Goal: Contribute content: Add original content to the website for others to see

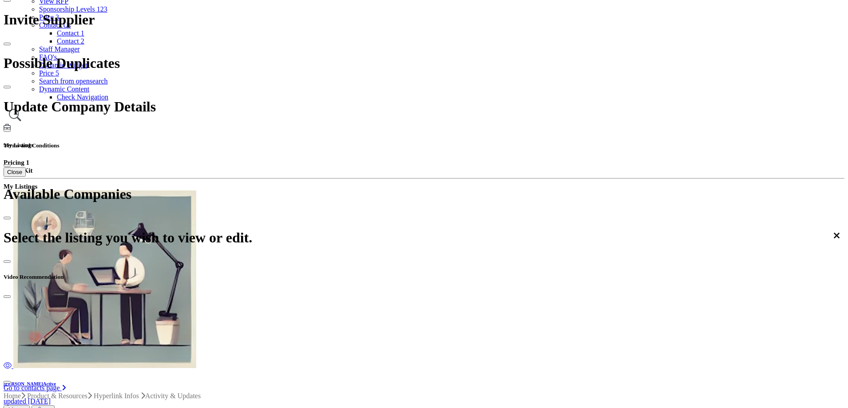
scroll to position [157, 0]
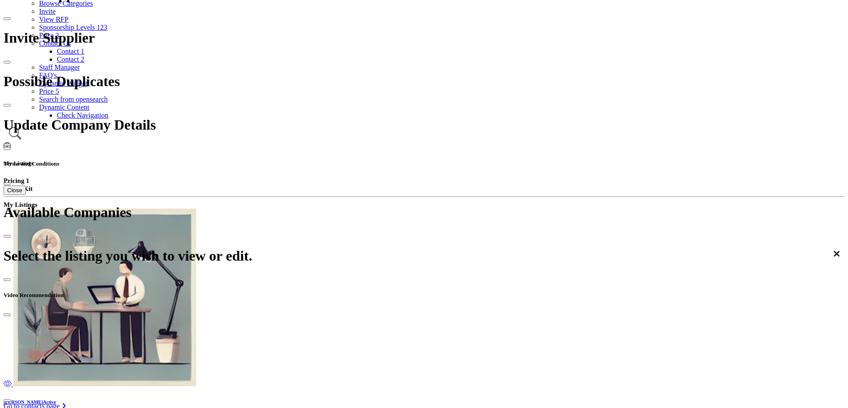
scroll to position [133, 0]
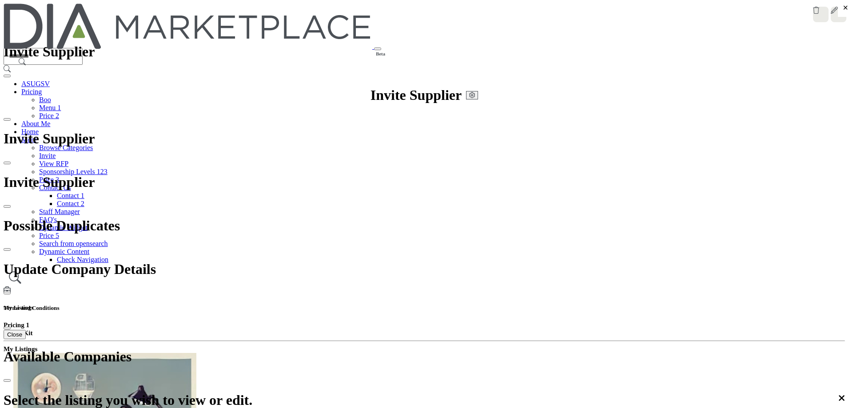
drag, startPoint x: 325, startPoint y: 123, endPoint x: 344, endPoint y: 121, distance: 19.7
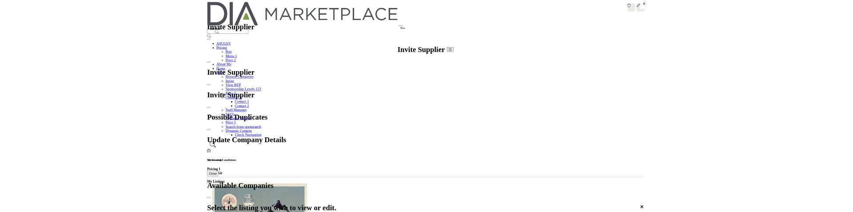
scroll to position [112, 0]
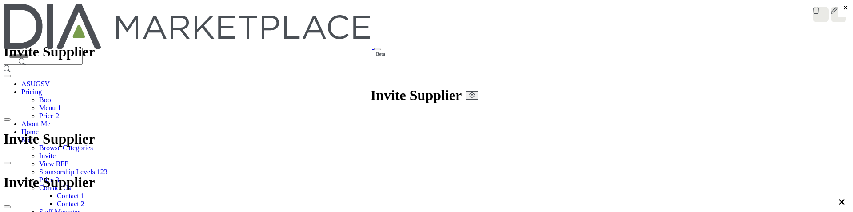
scroll to position [308, 0]
type input "********"
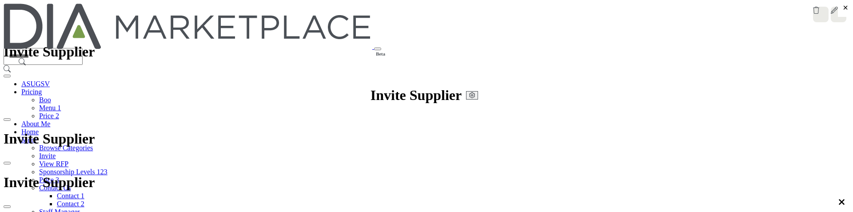
type input "*********"
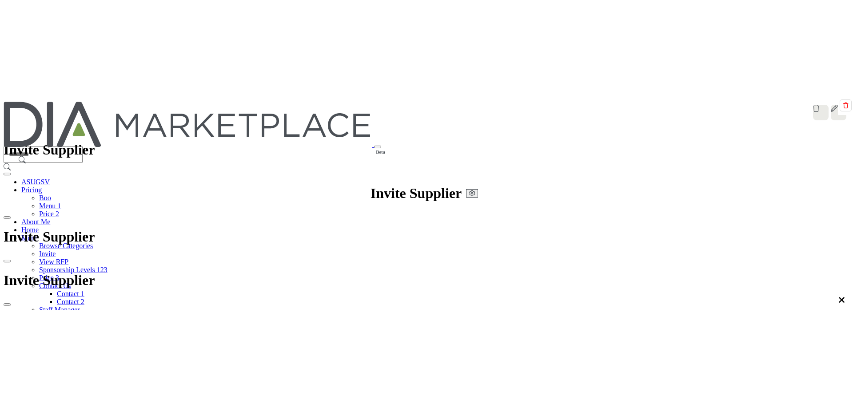
scroll to position [94, 0]
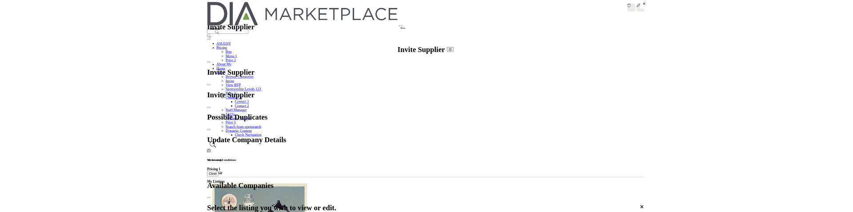
scroll to position [94, 0]
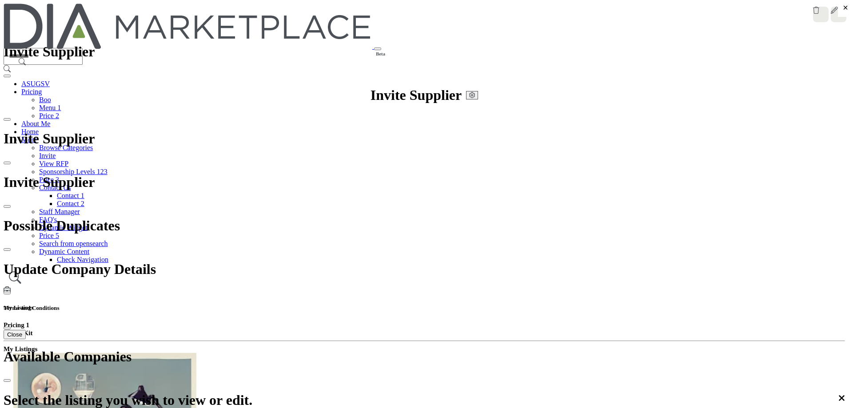
type input "********"
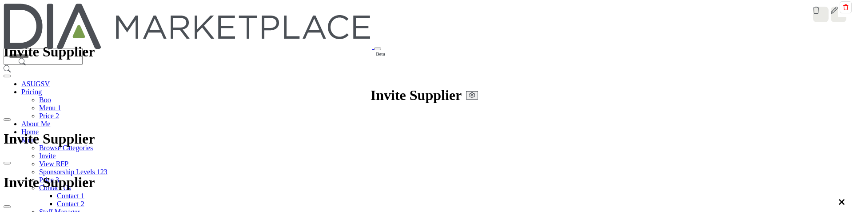
scroll to position [316, 0]
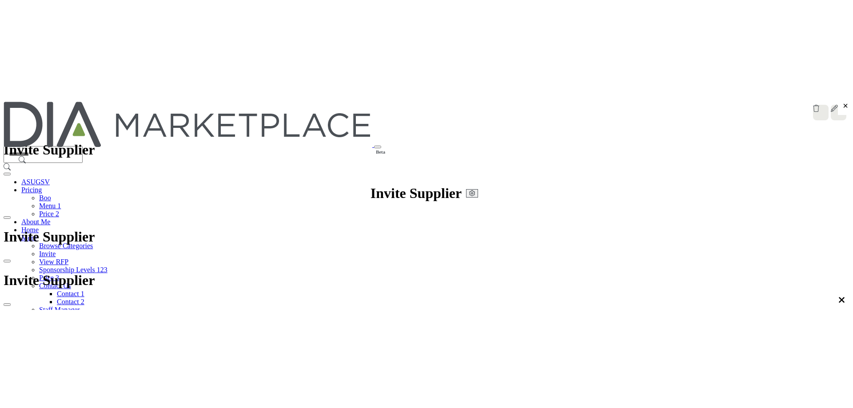
scroll to position [44, 0]
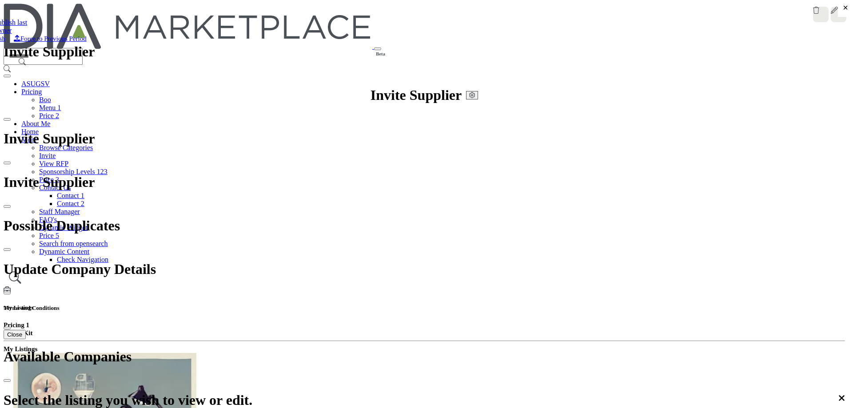
type input "******"
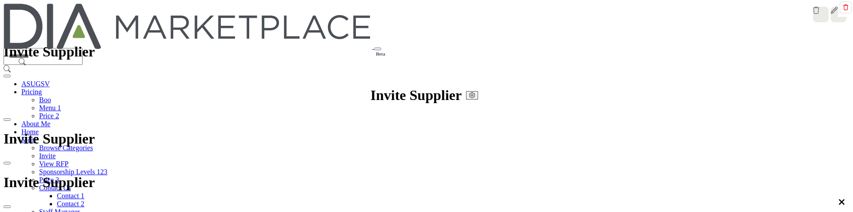
scroll to position [0, 0]
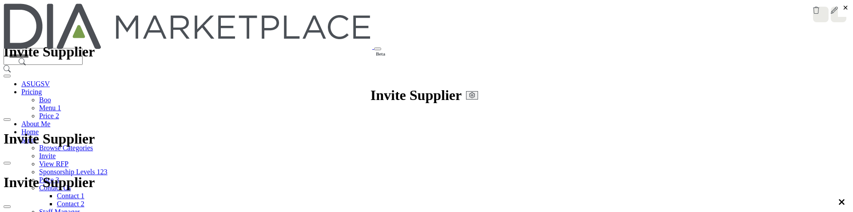
type input "**********"
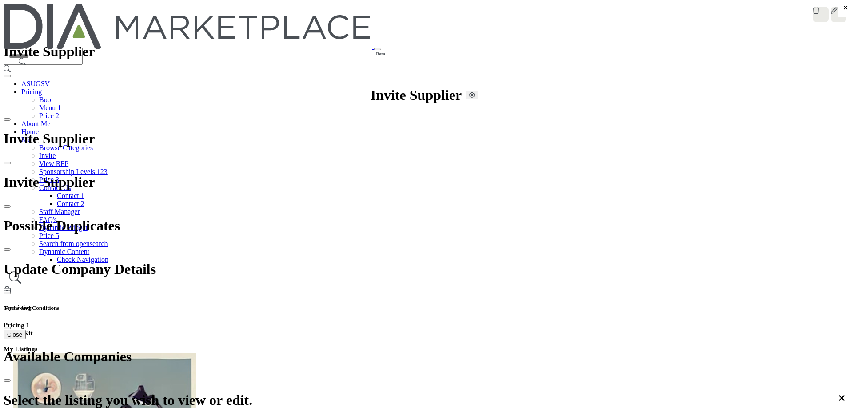
scroll to position [491, 0]
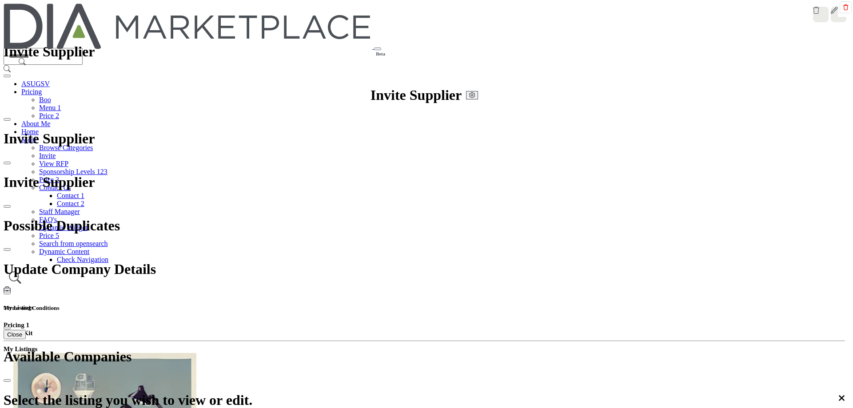
scroll to position [157, 0]
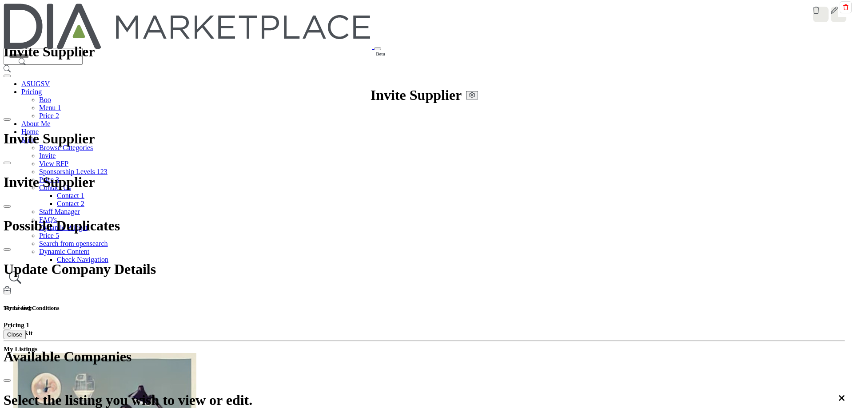
drag, startPoint x: 403, startPoint y: 181, endPoint x: 392, endPoint y: 182, distance: 10.7
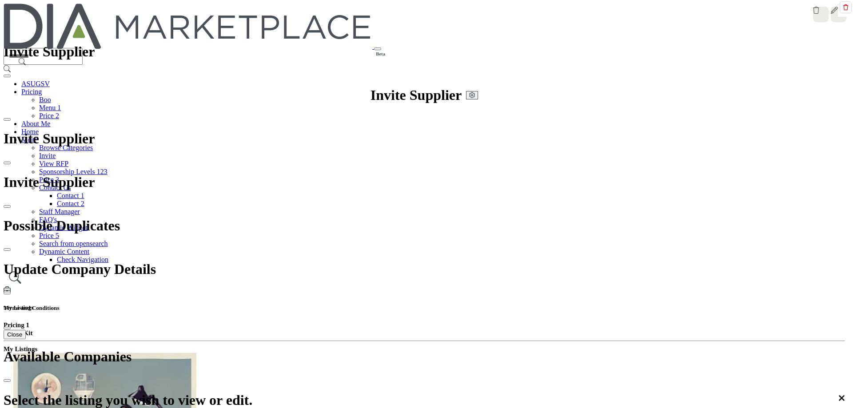
scroll to position [0, 0]
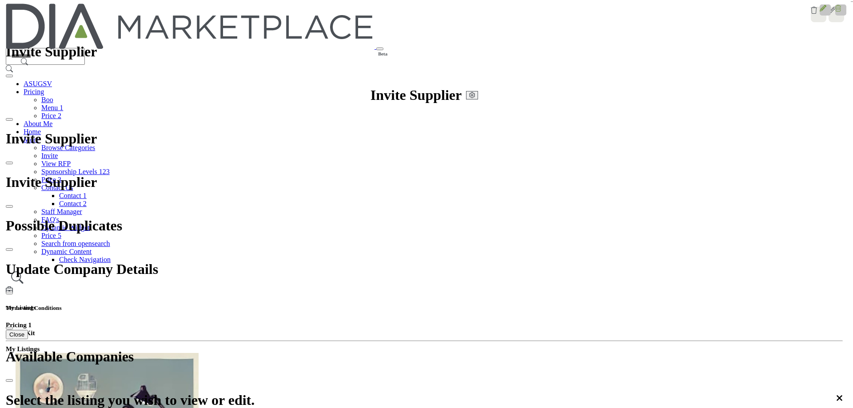
scroll to position [178, 0]
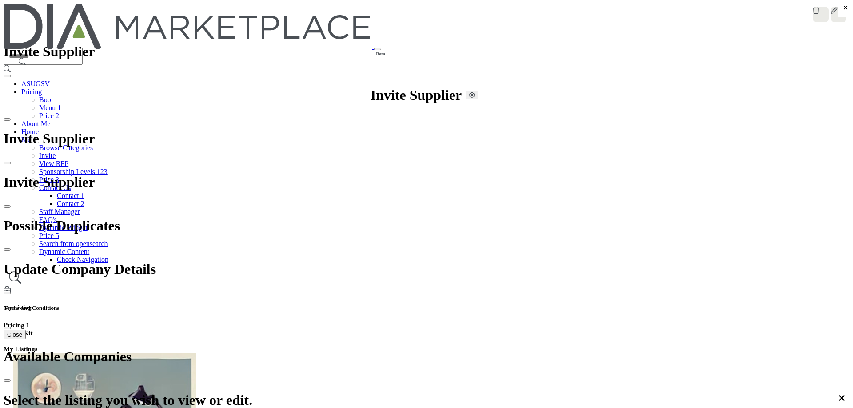
type input "**********"
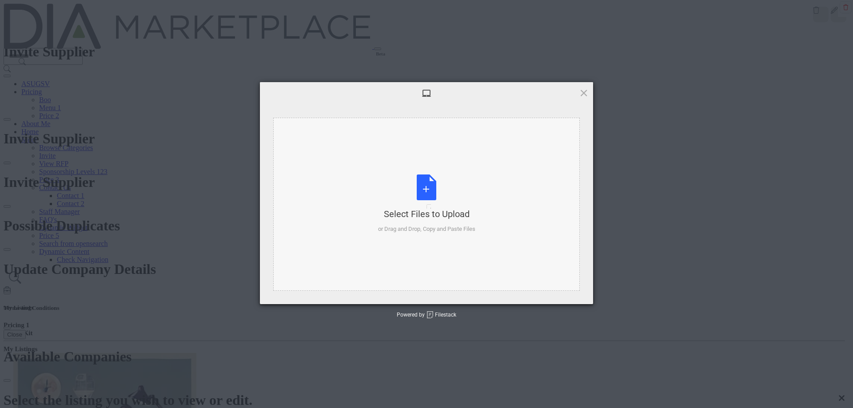
click at [420, 194] on div "Select Files to Upload or Drag and Drop, Copy and Paste Files" at bounding box center [426, 204] width 97 height 59
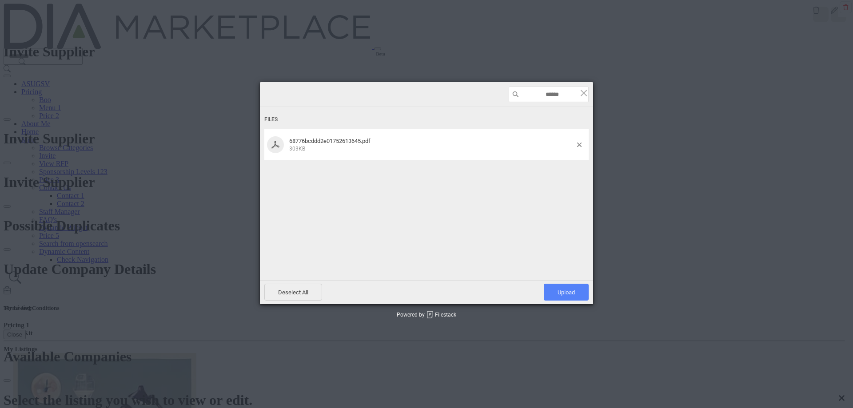
click at [565, 296] on span "Upload 1" at bounding box center [565, 292] width 17 height 7
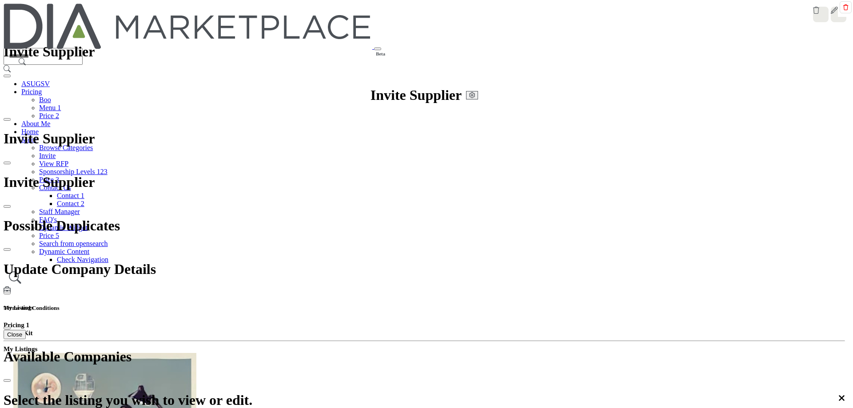
scroll to position [157, 0]
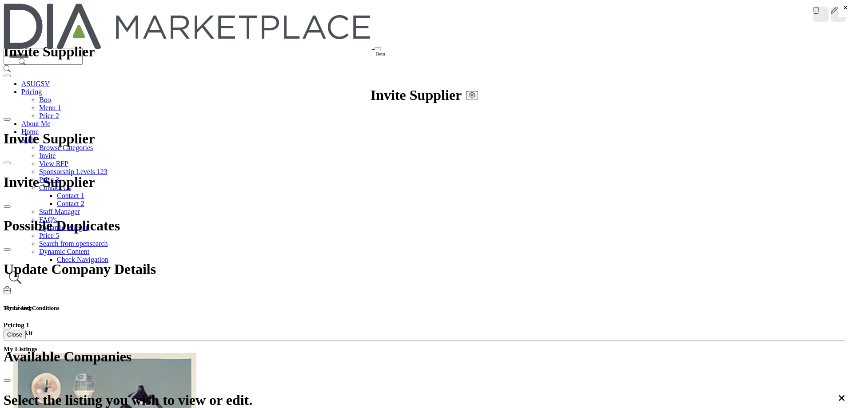
type input "******"
paste input "**********"
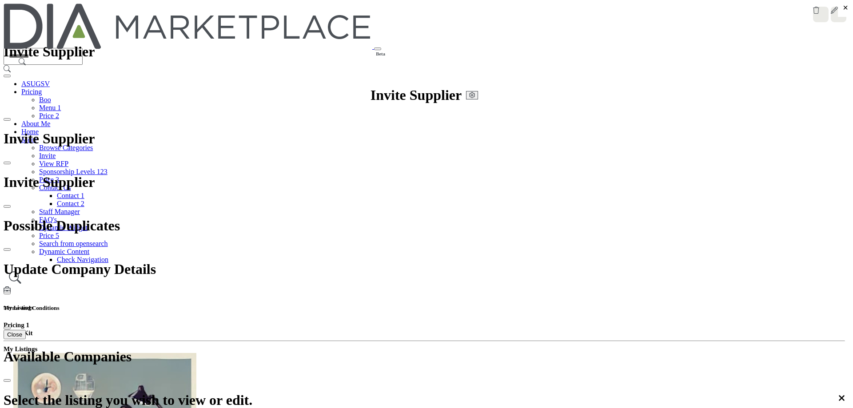
type input "**********"
click at [843, 10] on icon at bounding box center [845, 7] width 5 height 6
drag, startPoint x: 334, startPoint y: 355, endPoint x: 231, endPoint y: 350, distance: 102.7
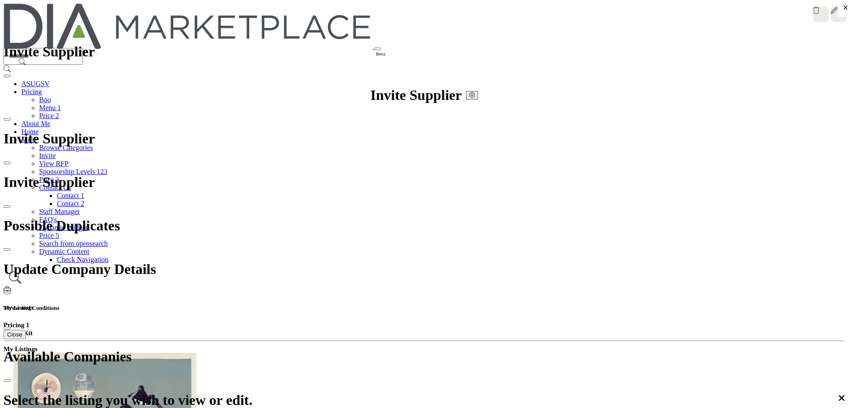
drag, startPoint x: 349, startPoint y: 358, endPoint x: 247, endPoint y: 358, distance: 102.2
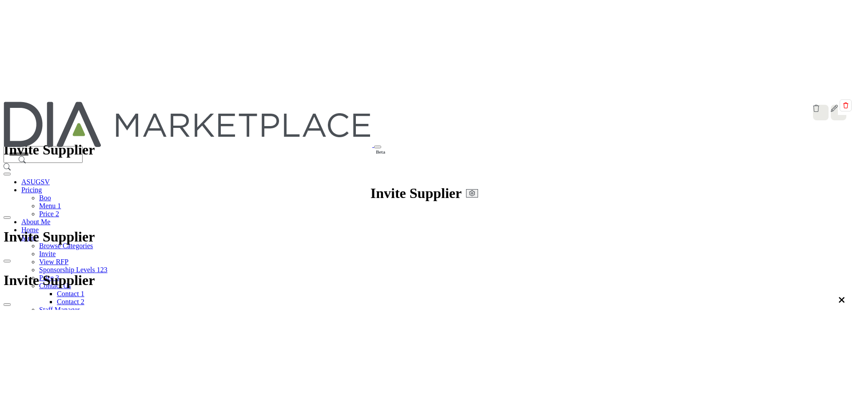
scroll to position [157, 0]
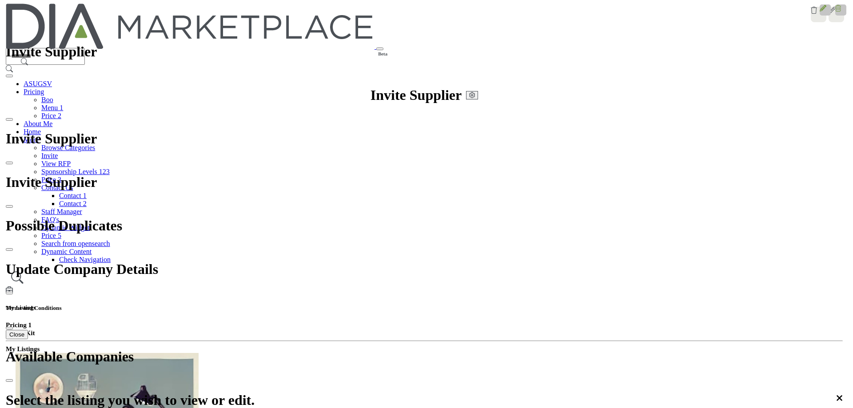
scroll to position [44, 0]
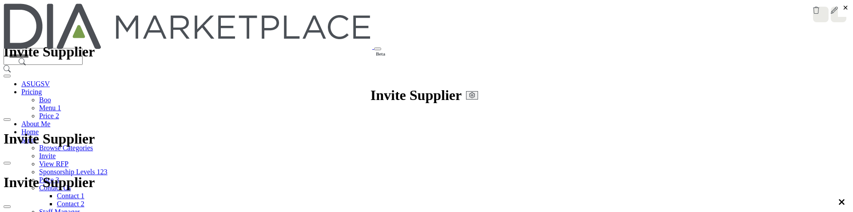
scroll to position [315, 0]
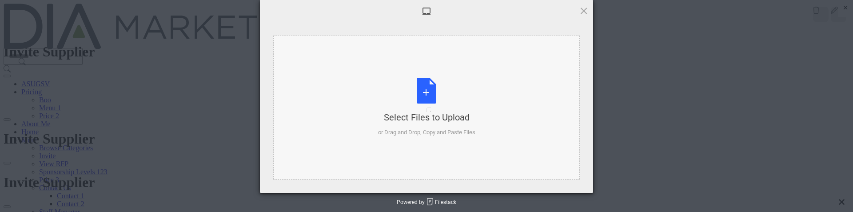
click at [419, 104] on div "Select Files to Upload or Drag and Drop, Copy and Paste Files" at bounding box center [426, 107] width 97 height 59
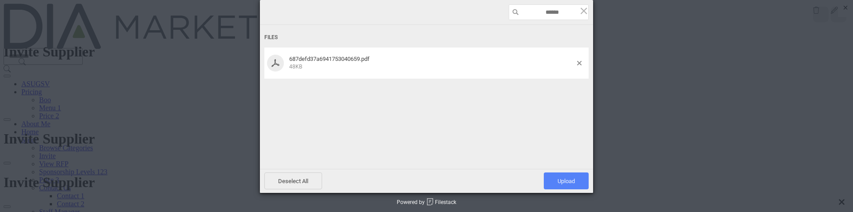
click at [557, 184] on span "Upload 1" at bounding box center [565, 181] width 17 height 7
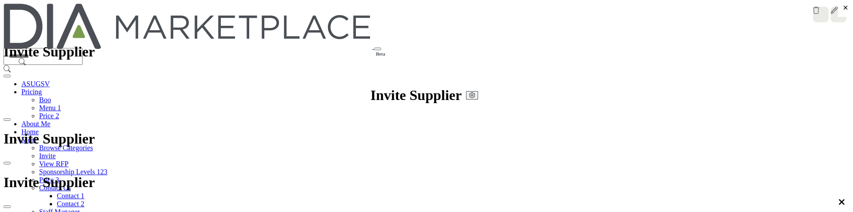
scroll to position [413, 0]
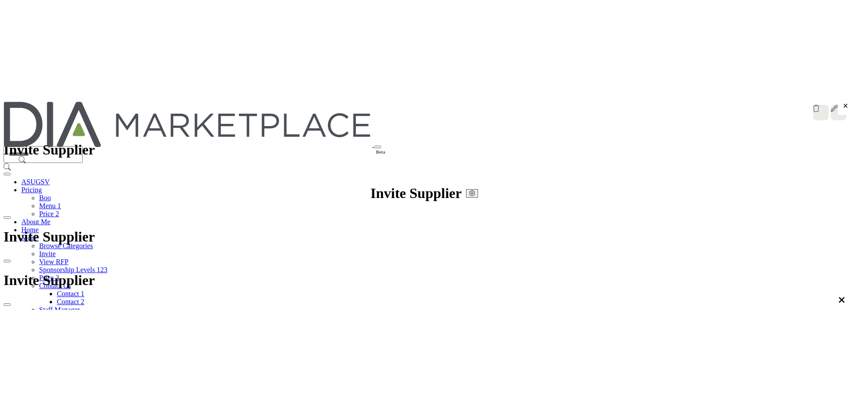
scroll to position [181, 0]
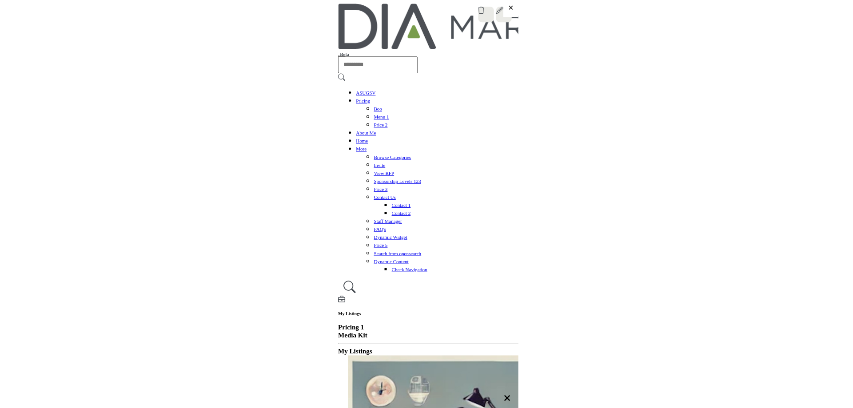
scroll to position [128, 0]
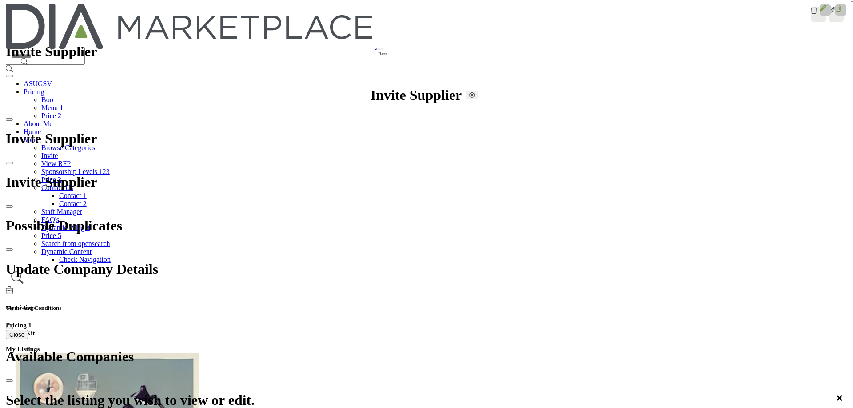
scroll to position [133, 0]
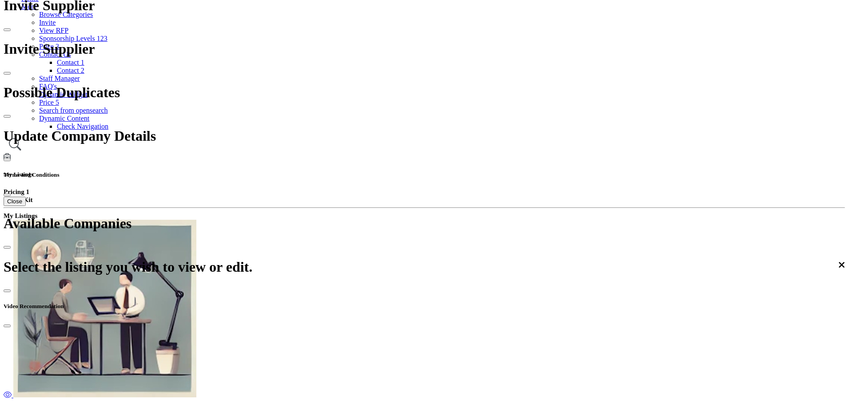
scroll to position [181, 0]
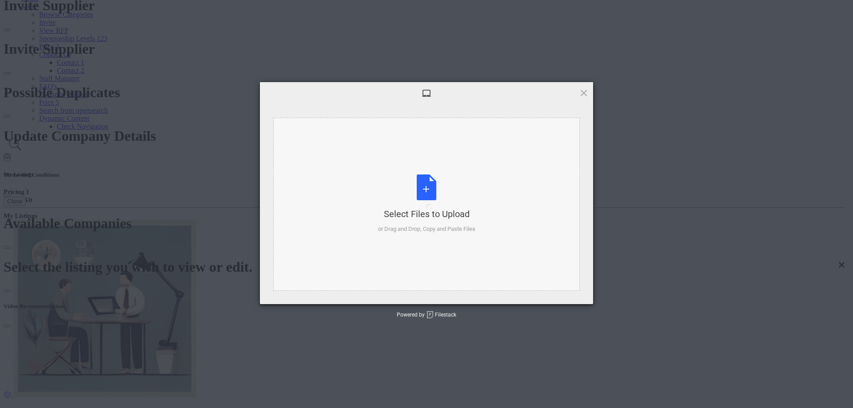
click at [428, 199] on div "Select Files to Upload or Drag and Drop, Copy and Paste Files" at bounding box center [426, 204] width 97 height 59
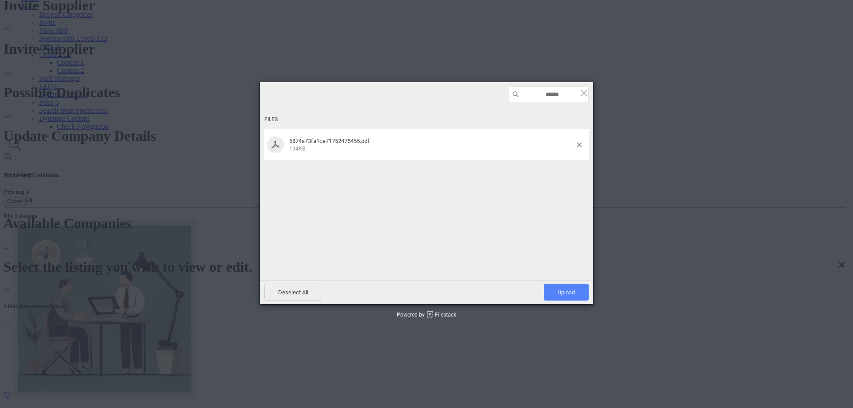
click at [559, 298] on span "Upload 1" at bounding box center [566, 292] width 45 height 17
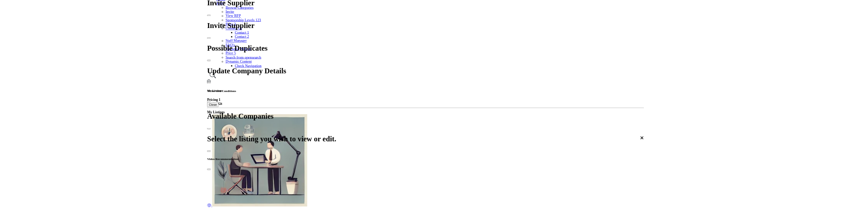
scroll to position [128, 0]
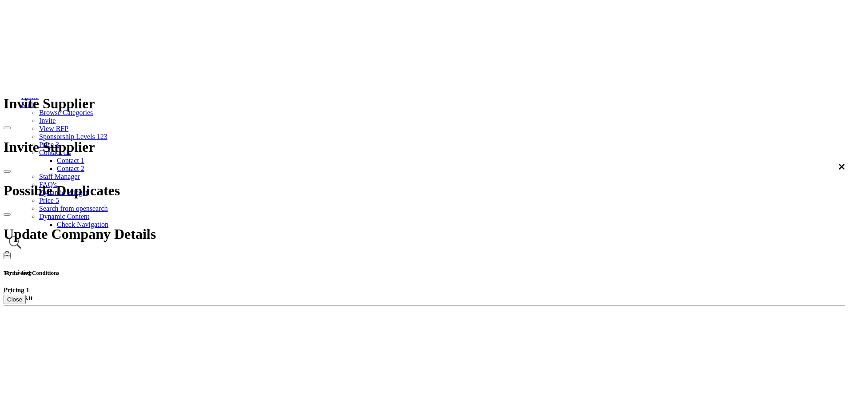
scroll to position [324, 0]
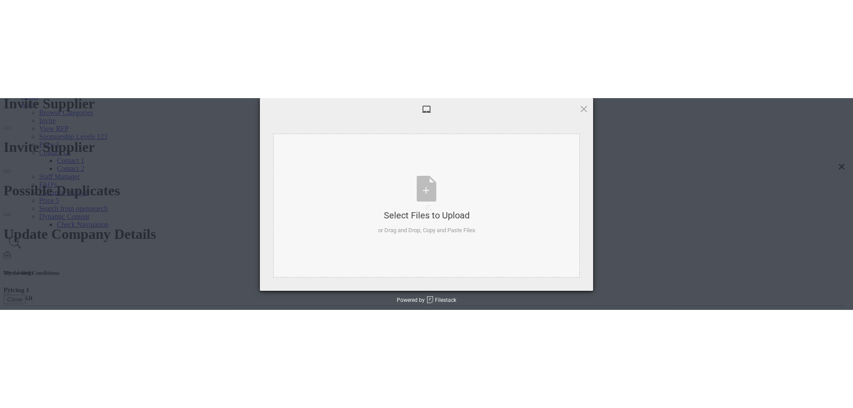
scroll to position [181, 0]
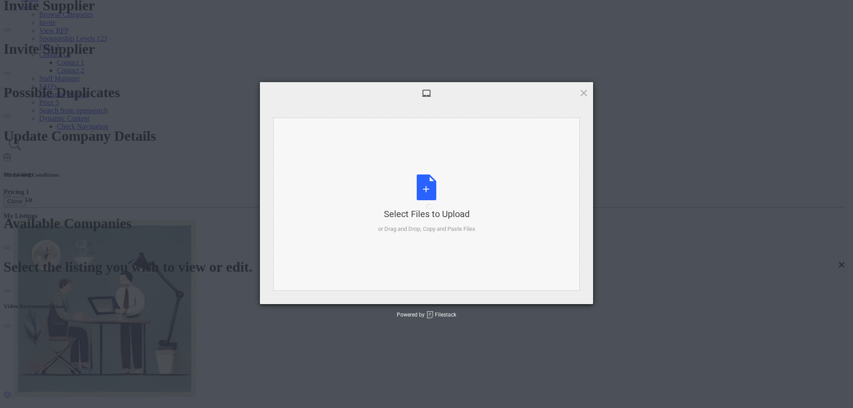
click at [426, 195] on div "Select Files to Upload or Drag and Drop, Copy and Paste Files" at bounding box center [426, 204] width 97 height 59
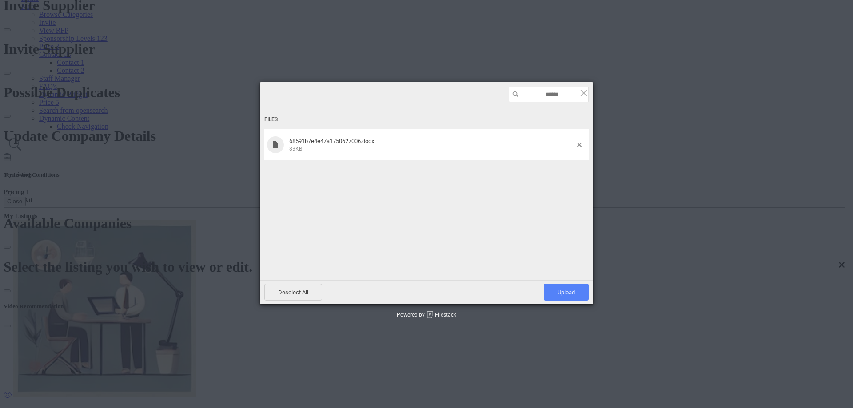
click at [564, 296] on span "Upload 1" at bounding box center [565, 292] width 17 height 7
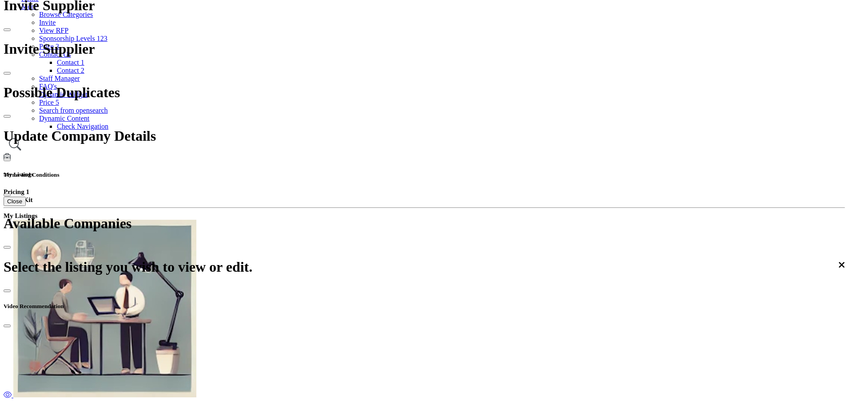
scroll to position [128, 0]
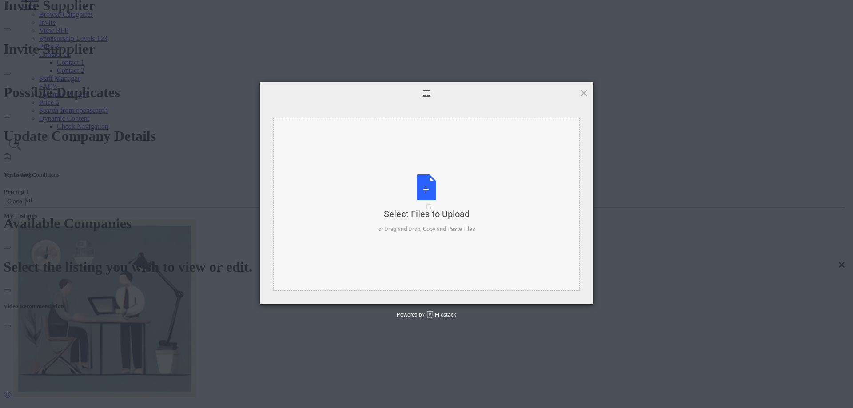
click at [431, 200] on div "Select Files to Upload or Drag and Drop, Copy and Paste Files" at bounding box center [426, 204] width 97 height 59
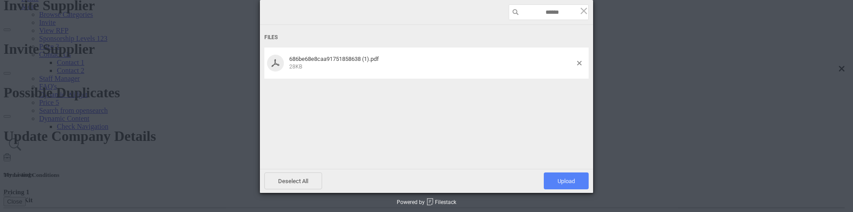
click at [566, 184] on span "Upload 1" at bounding box center [565, 181] width 17 height 7
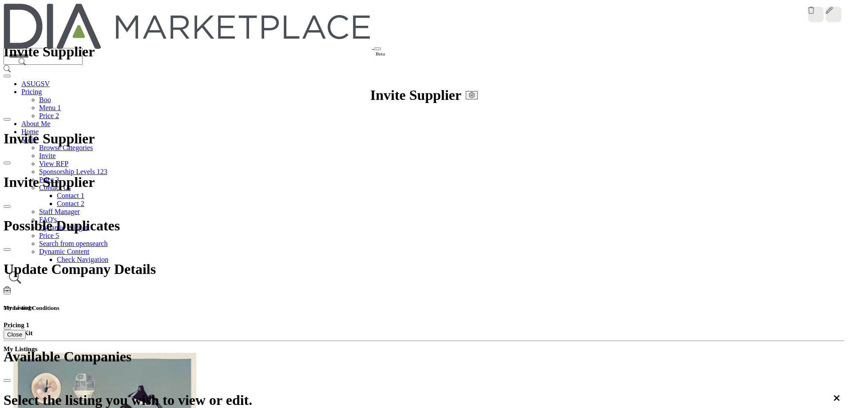
scroll to position [133, 0]
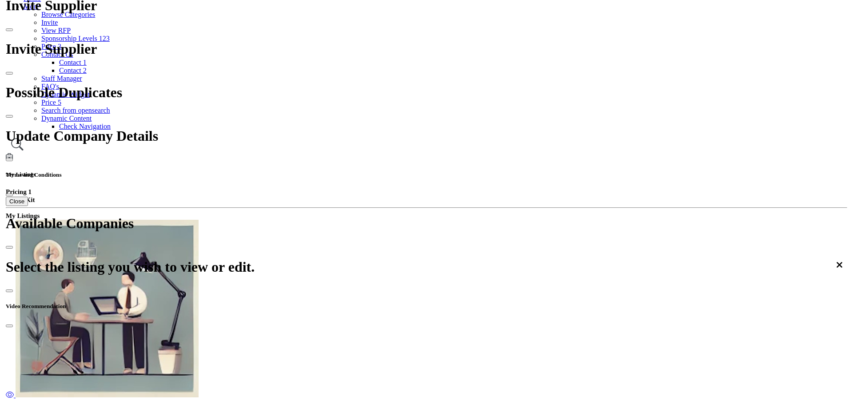
scroll to position [133, 0]
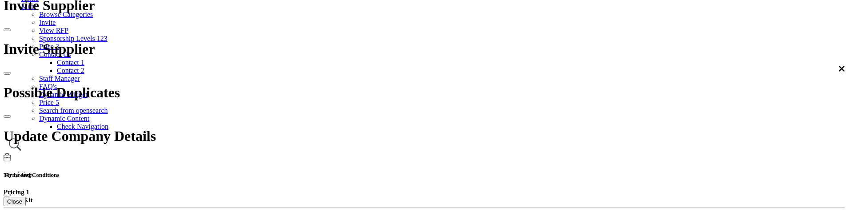
scroll to position [0, 0]
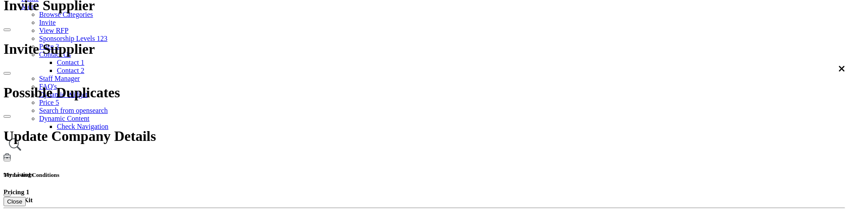
drag, startPoint x: 746, startPoint y: 88, endPoint x: 742, endPoint y: 91, distance: 5.1
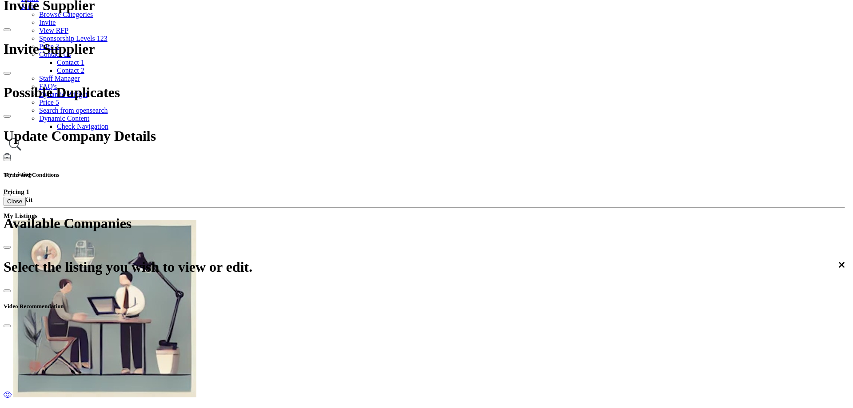
scroll to position [622, 0]
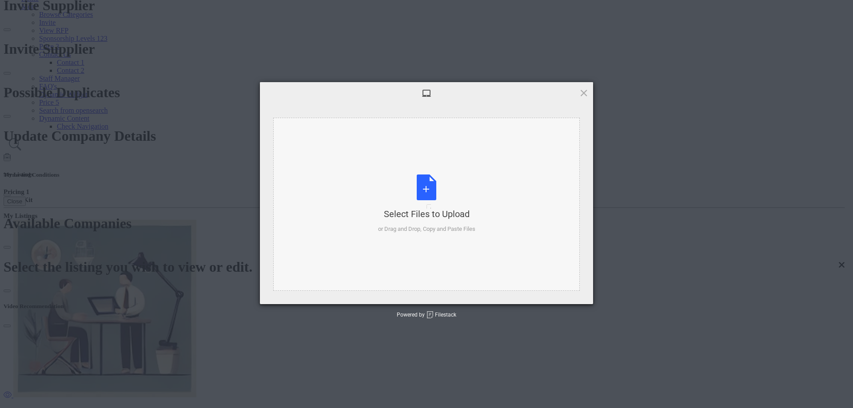
click at [431, 220] on div "Select Files to Upload" at bounding box center [426, 214] width 97 height 12
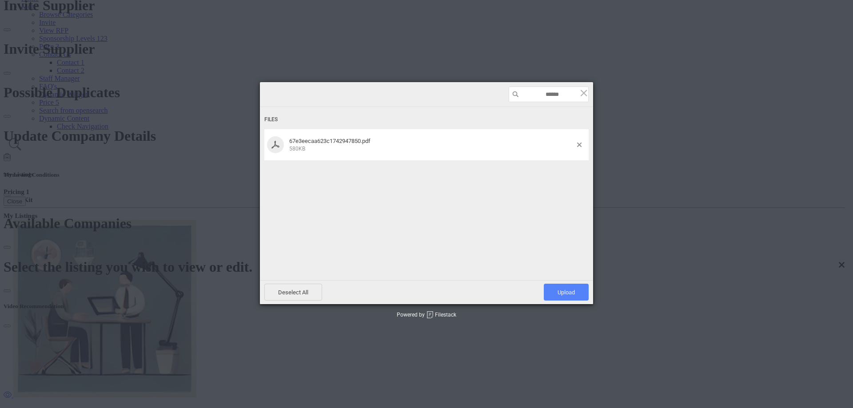
click at [561, 296] on span "Upload 1" at bounding box center [565, 292] width 17 height 7
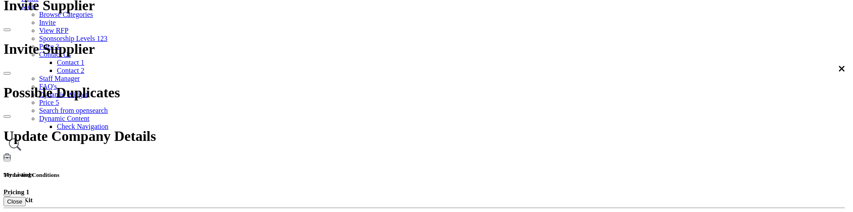
scroll to position [359, 0]
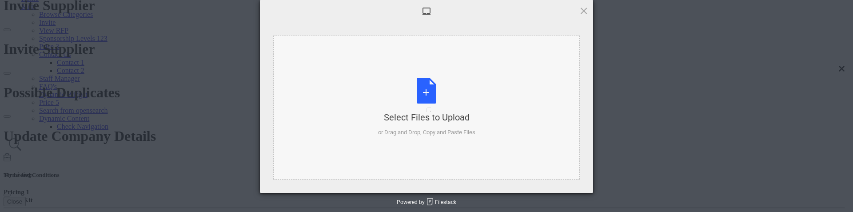
click at [426, 101] on div "Select Files to Upload or Drag and Drop, Copy and Paste Files" at bounding box center [426, 107] width 97 height 59
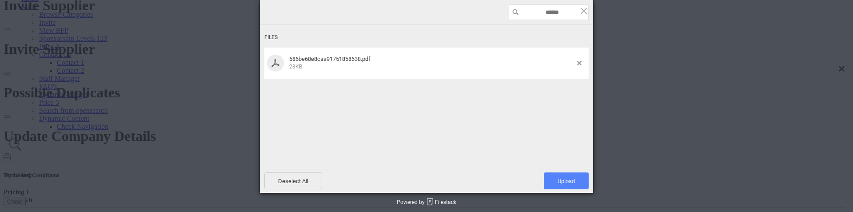
click at [555, 189] on span "Upload 1" at bounding box center [566, 180] width 45 height 17
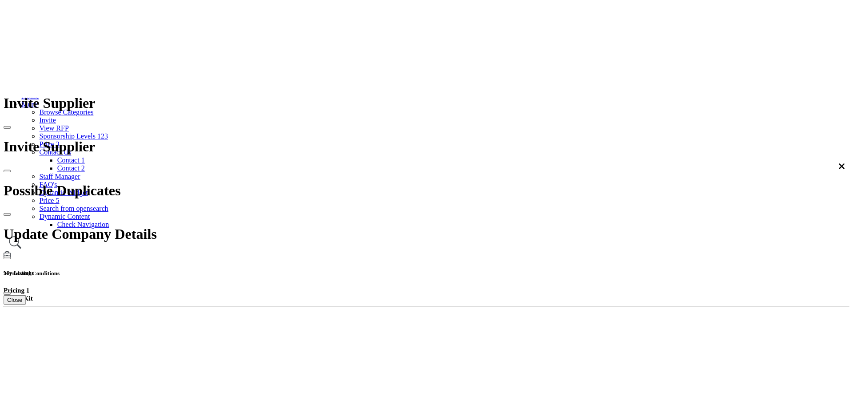
scroll to position [133, 0]
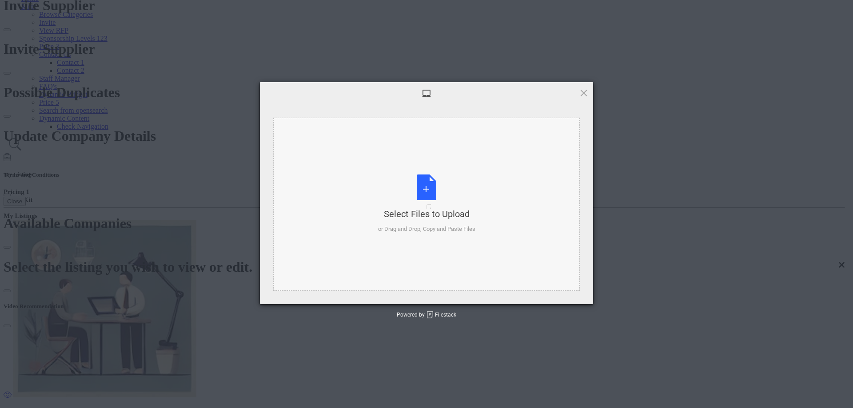
scroll to position [0, 0]
click at [419, 203] on div "Select Files to Upload or Drag and Drop, Copy and Paste Files" at bounding box center [426, 204] width 97 height 59
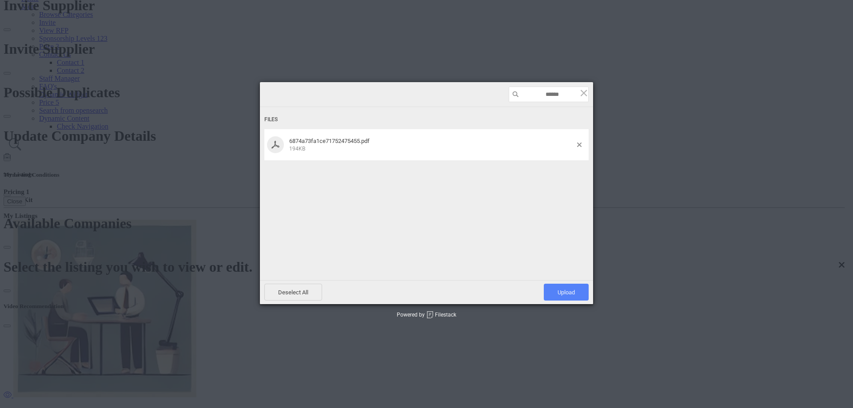
click at [557, 211] on span "Upload 1" at bounding box center [565, 292] width 17 height 7
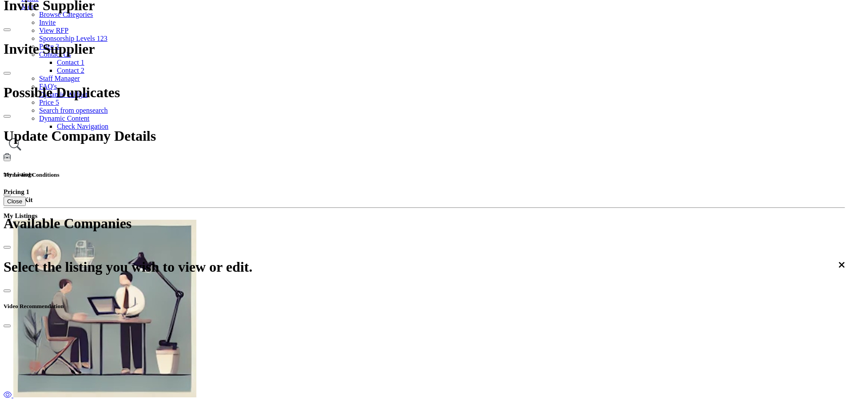
scroll to position [128, 0]
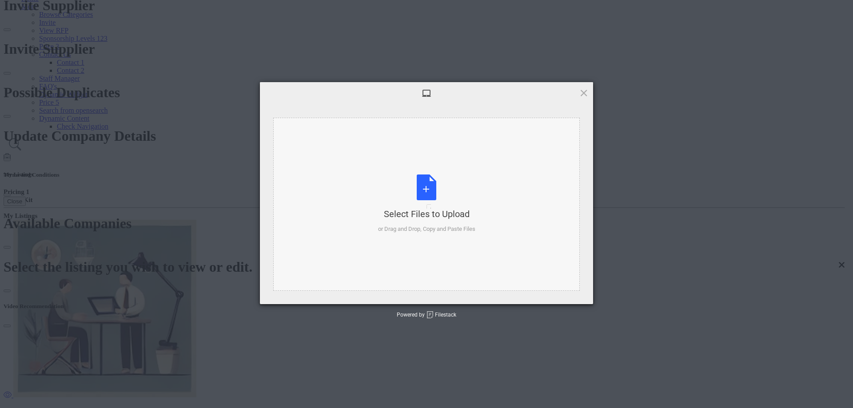
click at [422, 202] on div "Select Files to Upload or Drag and Drop, Copy and Paste Files" at bounding box center [426, 204] width 97 height 59
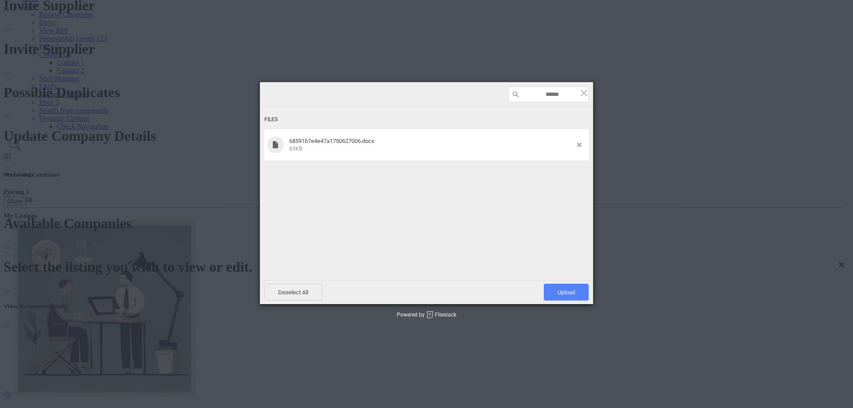
click at [569, 211] on span "Upload 1" at bounding box center [565, 292] width 17 height 7
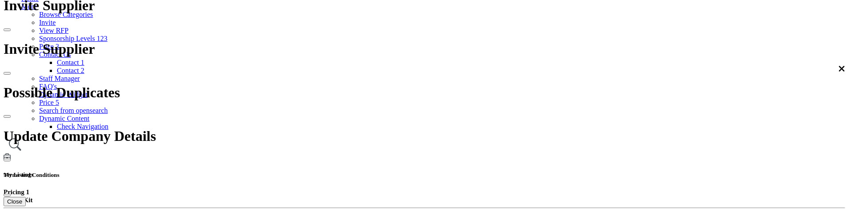
scroll to position [324, 0]
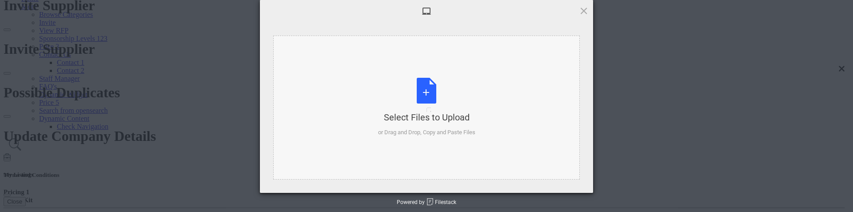
scroll to position [0, 0]
click at [421, 119] on div "Select Files to Upload or Drag and Drop, Copy and Paste Files" at bounding box center [426, 107] width 97 height 59
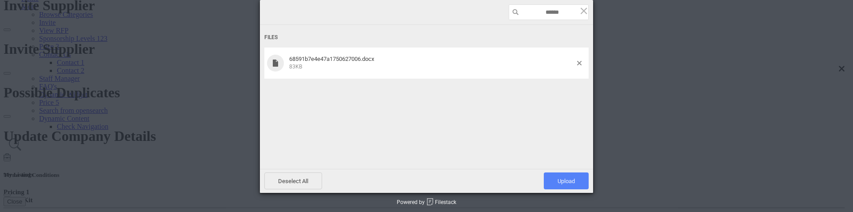
click at [570, 189] on span "Upload 1" at bounding box center [566, 180] width 45 height 17
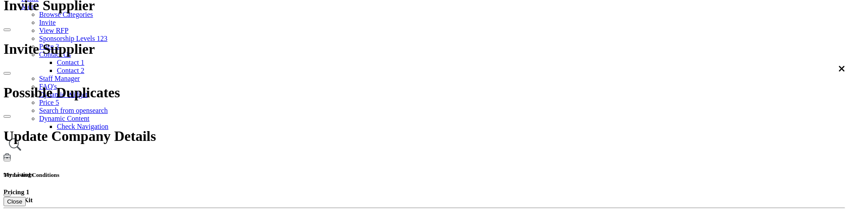
scroll to position [324, 0]
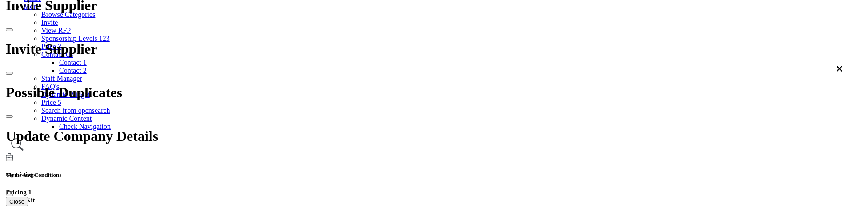
scroll to position [133, 0]
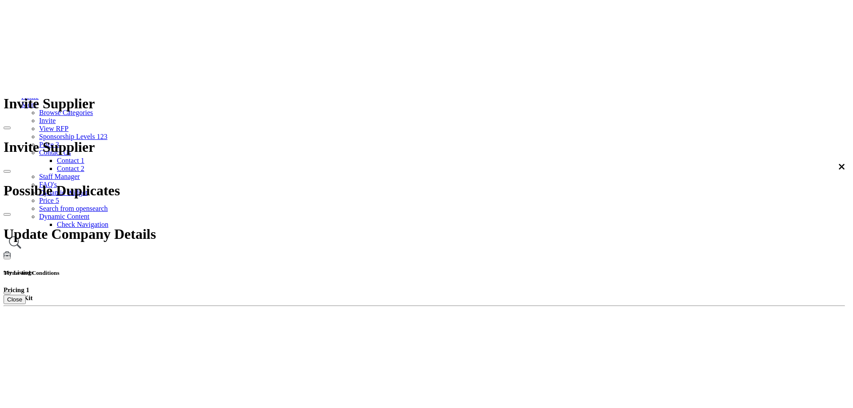
scroll to position [89, 0]
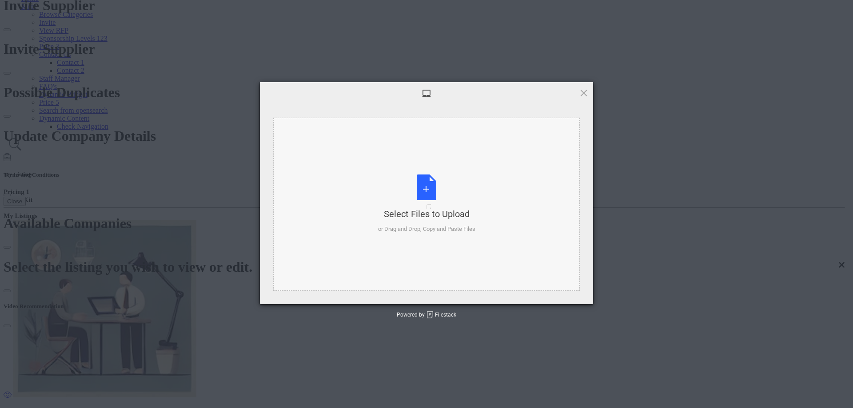
click at [417, 203] on div "Select Files to Upload or Drag and Drop, Copy and Paste Files" at bounding box center [426, 204] width 97 height 59
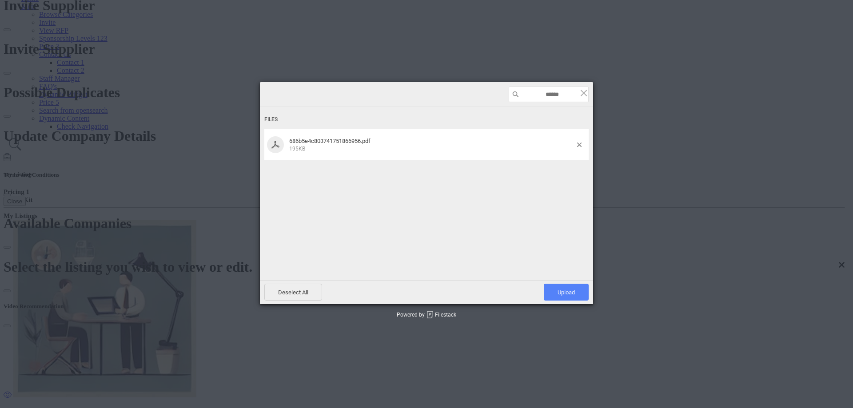
click at [557, 211] on span "Upload 1" at bounding box center [565, 292] width 17 height 7
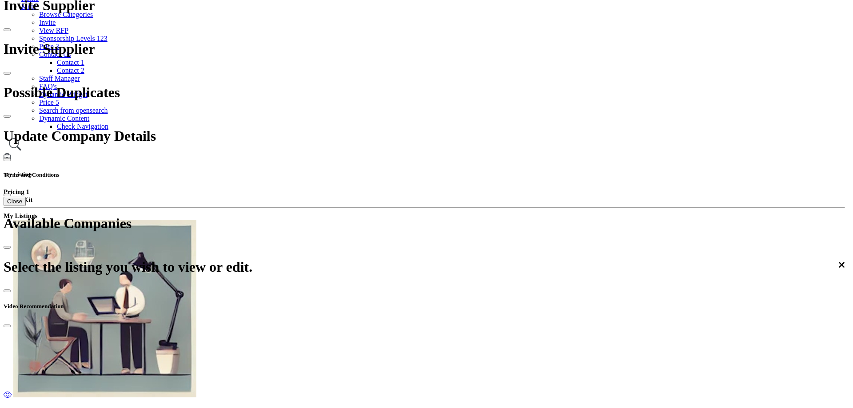
scroll to position [128, 0]
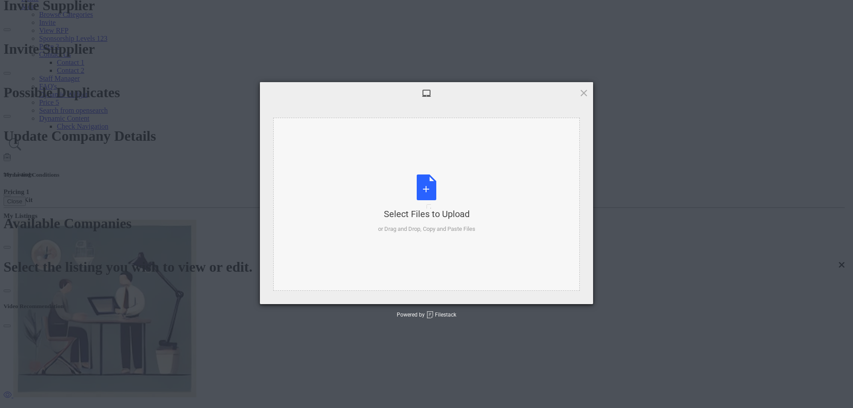
click at [441, 209] on div "Select Files to Upload or Drag and Drop, Copy and Paste Files" at bounding box center [426, 204] width 97 height 59
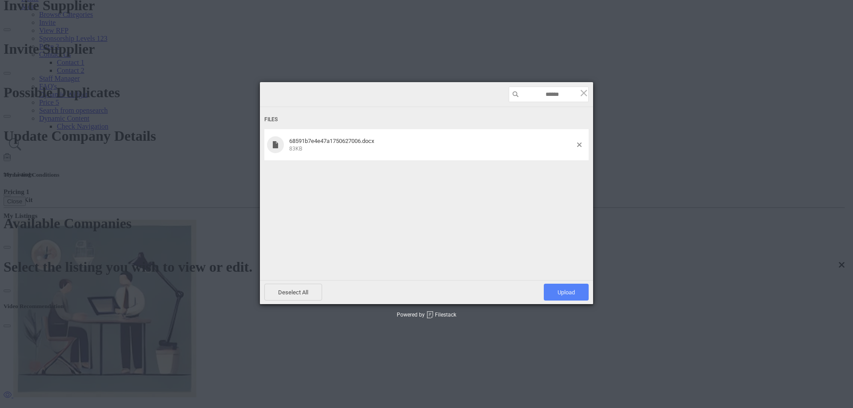
click at [569, 211] on span "Upload 1" at bounding box center [565, 292] width 17 height 7
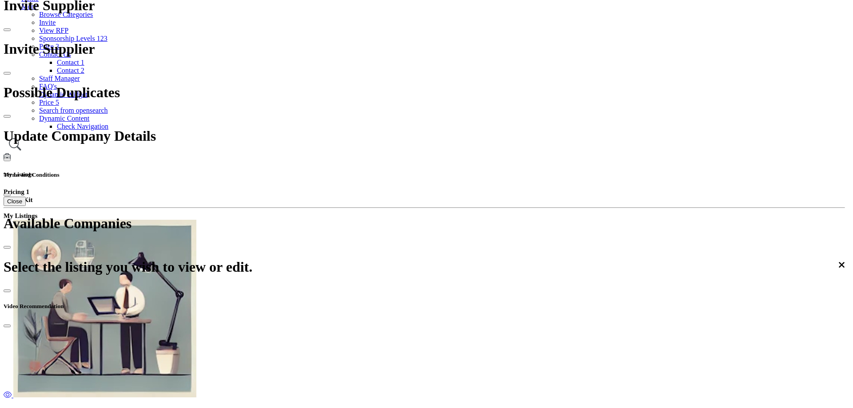
scroll to position [128, 0]
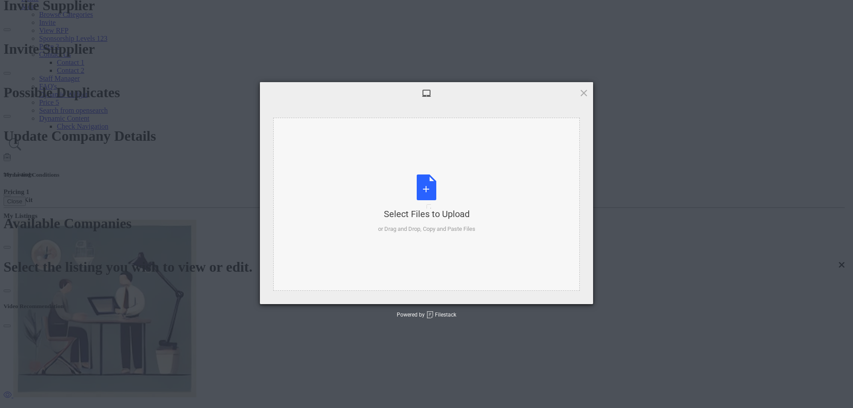
click at [422, 211] on div "Select Files to Upload" at bounding box center [426, 214] width 97 height 12
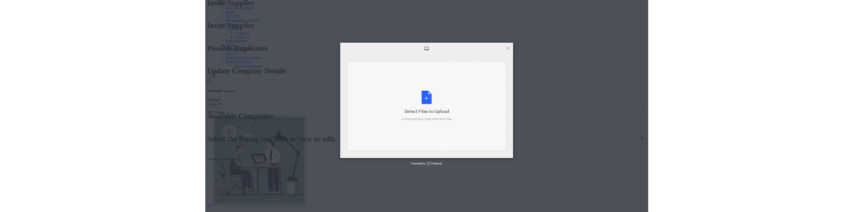
scroll to position [0, 0]
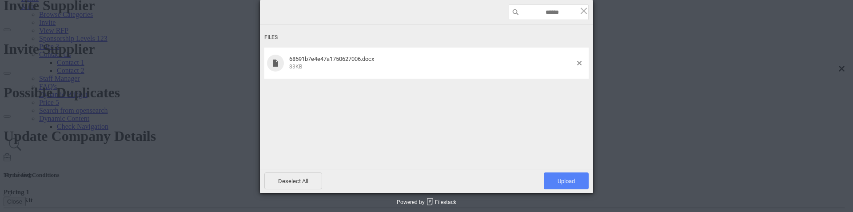
click at [568, 189] on span "Upload 1" at bounding box center [566, 180] width 45 height 17
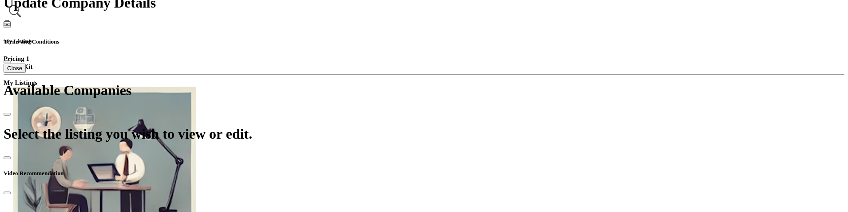
scroll to position [264, 0]
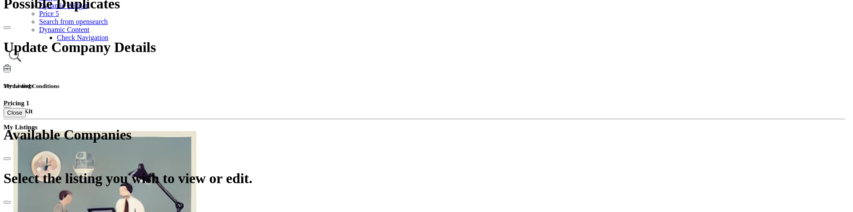
scroll to position [44, 0]
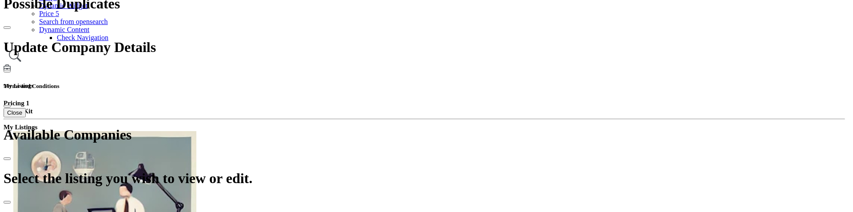
scroll to position [324, 0]
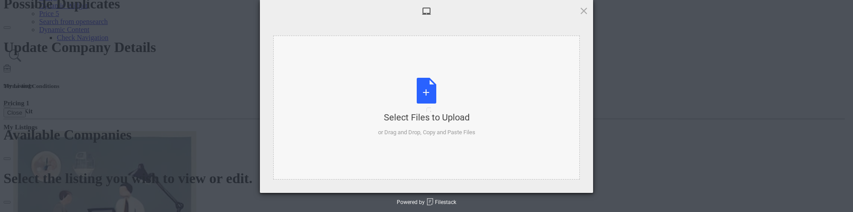
click at [425, 95] on div "Select Files to Upload or Drag and Drop, Copy and Paste Files" at bounding box center [426, 107] width 97 height 59
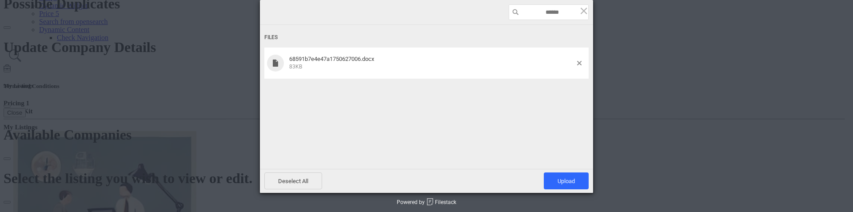
click at [558, 184] on span "Upload 1" at bounding box center [565, 181] width 17 height 7
